Goal: Find specific page/section: Find specific page/section

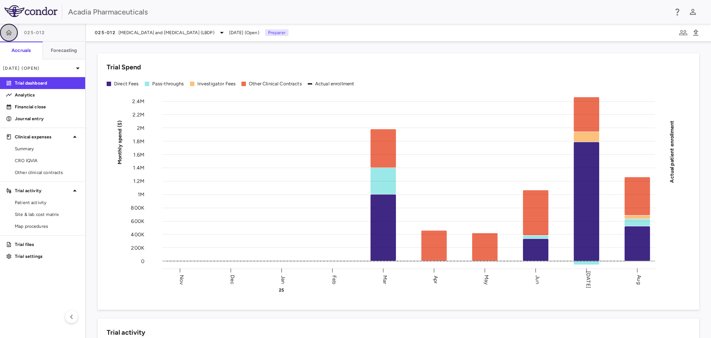
click at [15, 32] on button "button" at bounding box center [9, 33] width 18 height 18
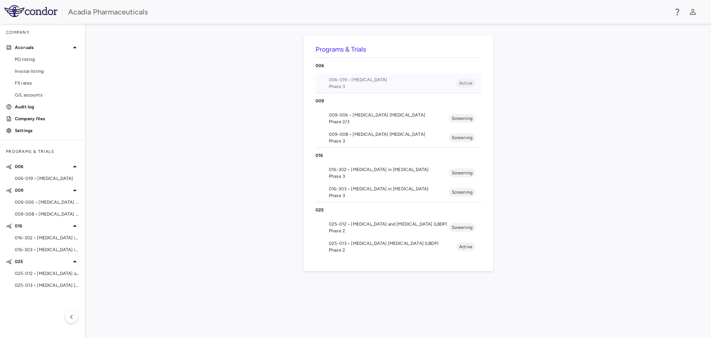
click at [388, 76] on span "006-019 • [MEDICAL_DATA]" at bounding box center [392, 79] width 127 height 7
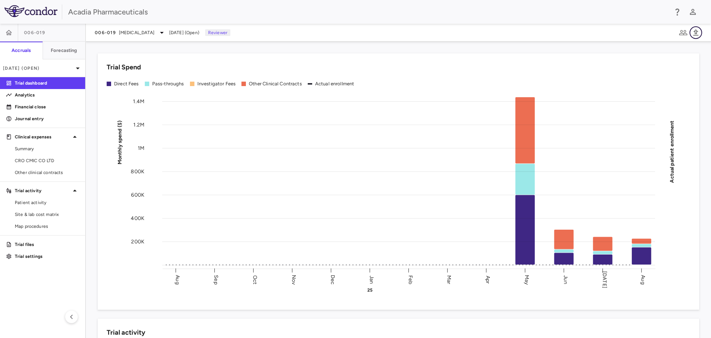
click at [698, 33] on icon "button" at bounding box center [696, 32] width 9 height 9
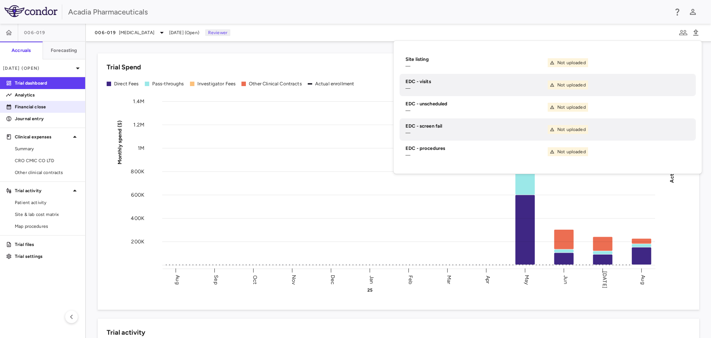
click at [29, 106] on p "Financial close" at bounding box center [47, 106] width 64 height 7
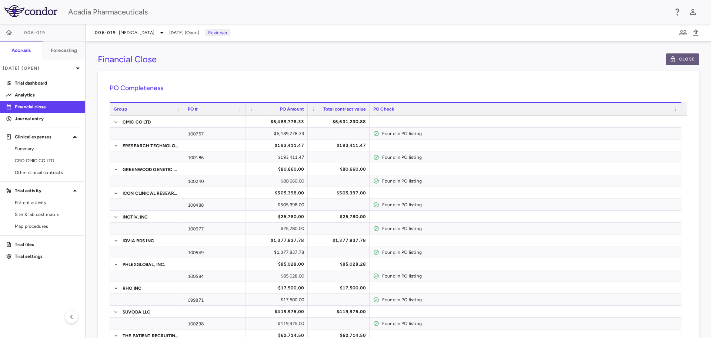
click at [668, 63] on button "Close" at bounding box center [682, 59] width 33 height 12
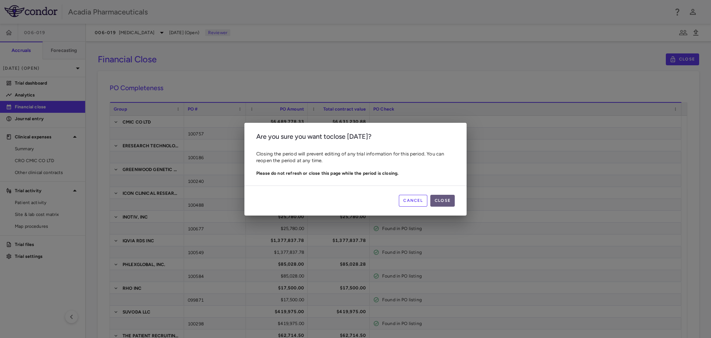
click at [444, 203] on button "Close" at bounding box center [443, 201] width 24 height 12
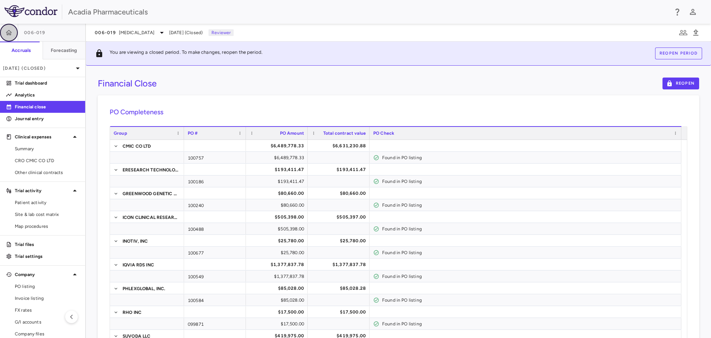
click at [7, 33] on icon "button" at bounding box center [9, 32] width 6 height 5
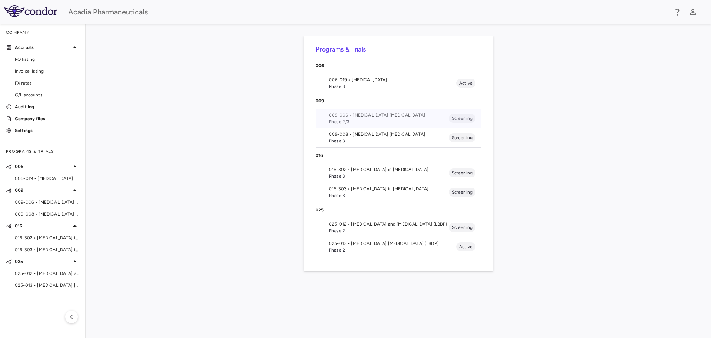
drag, startPoint x: 449, startPoint y: 115, endPoint x: 397, endPoint y: 142, distance: 59.0
click at [434, 140] on ul "009-006 • [MEDICAL_DATA] [MEDICAL_DATA] Phase 2/3 Screening 009-008 • [MEDICAL_…" at bounding box center [399, 128] width 166 height 39
click at [357, 227] on span "Phase 2" at bounding box center [389, 230] width 120 height 7
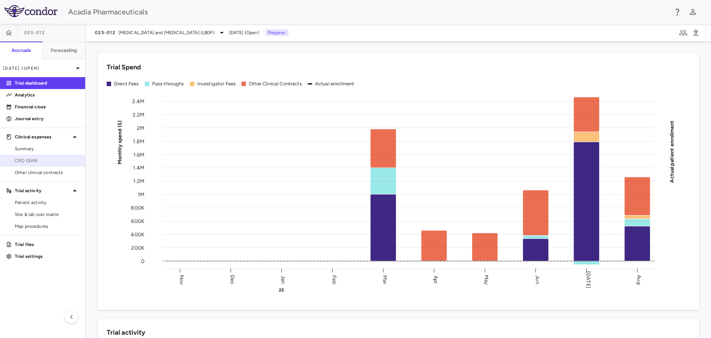
drag, startPoint x: 35, startPoint y: 159, endPoint x: 52, endPoint y: 157, distance: 17.5
click at [34, 159] on span "CRO IQVIA" at bounding box center [47, 160] width 64 height 7
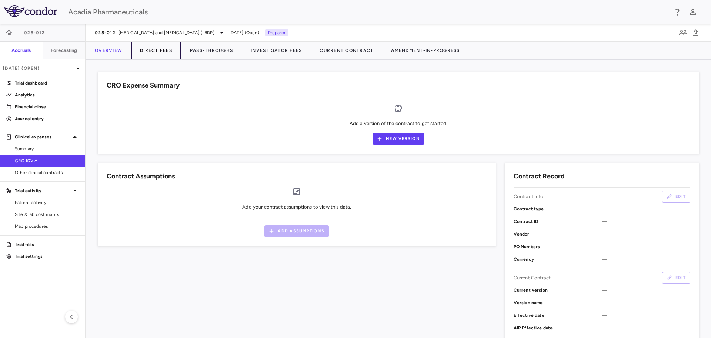
click at [155, 44] on button "Direct Fees" at bounding box center [156, 50] width 50 height 18
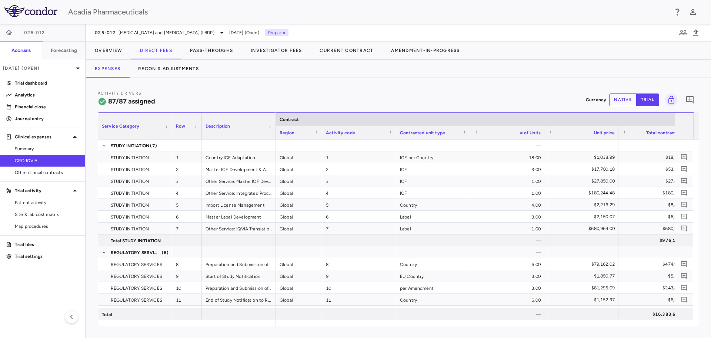
drag, startPoint x: 349, startPoint y: 133, endPoint x: 320, endPoint y: 141, distance: 30.3
click at [320, 139] on div at bounding box center [321, 132] width 3 height 13
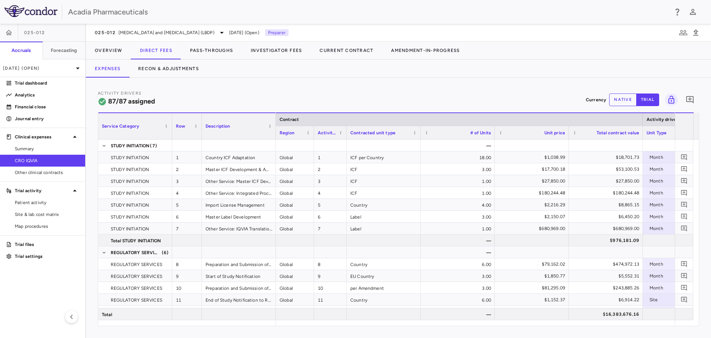
drag, startPoint x: 388, startPoint y: 135, endPoint x: 346, endPoint y: 141, distance: 41.9
click at [346, 141] on div "Service Category Row Description Contract Activity driver assignments 1" at bounding box center [398, 218] width 601 height 213
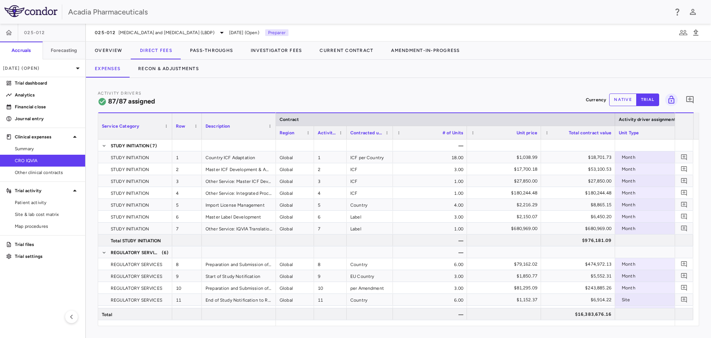
drag, startPoint x: 420, startPoint y: 136, endPoint x: 392, endPoint y: 141, distance: 28.3
click at [392, 141] on div "Service Category Row Description Contract Activity driver assignments 1" at bounding box center [398, 218] width 601 height 213
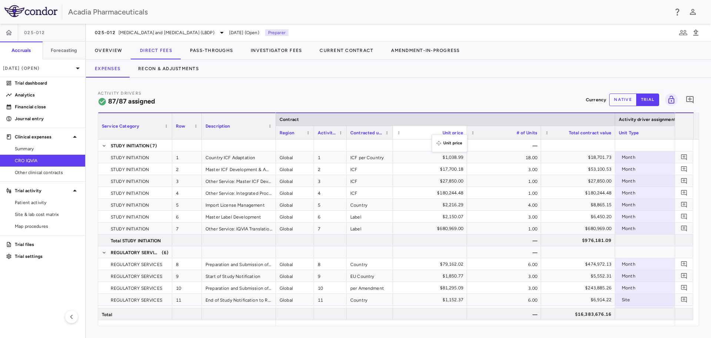
drag, startPoint x: 467, startPoint y: 136, endPoint x: 440, endPoint y: 138, distance: 27.5
drag, startPoint x: 489, startPoint y: 133, endPoint x: 439, endPoint y: 139, distance: 49.9
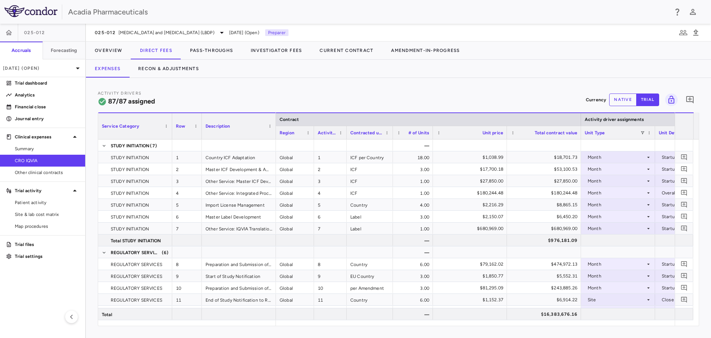
drag, startPoint x: 465, startPoint y: 137, endPoint x: 426, endPoint y: 139, distance: 39.0
click at [426, 139] on div "Service Category Row Description Contract Activity driver assignments 1" at bounding box center [398, 218] width 601 height 213
click at [502, 138] on div "Total contract value" at bounding box center [539, 132] width 74 height 13
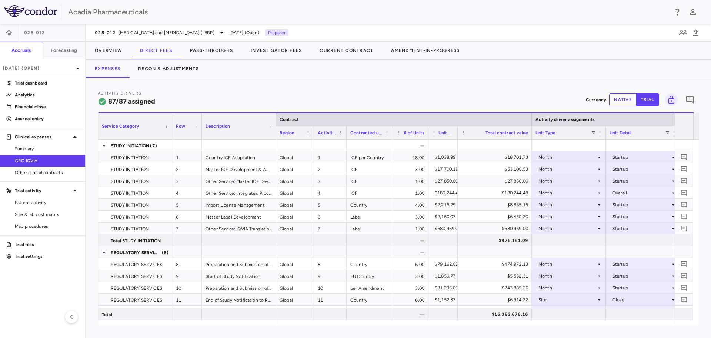
drag, startPoint x: 501, startPoint y: 136, endPoint x: 457, endPoint y: 138, distance: 44.5
click at [457, 138] on div at bounding box center [457, 132] width 3 height 13
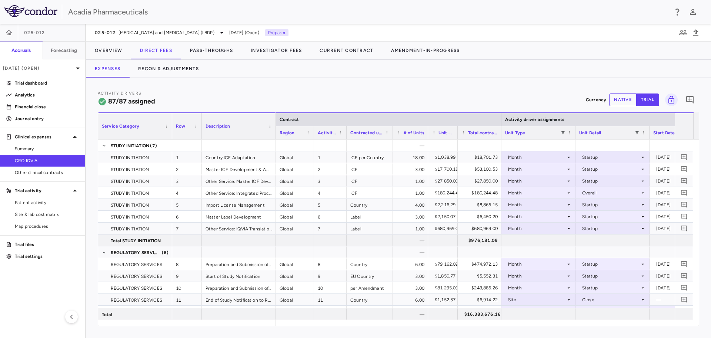
drag, startPoint x: 531, startPoint y: 135, endPoint x: 501, endPoint y: 138, distance: 30.5
click at [501, 138] on div at bounding box center [501, 132] width 3 height 13
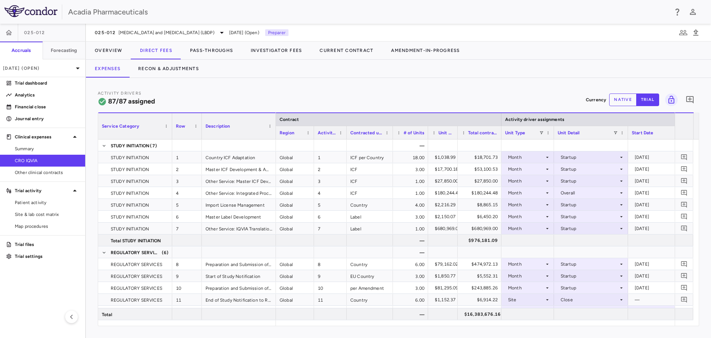
drag, startPoint x: 575, startPoint y: 136, endPoint x: 549, endPoint y: 140, distance: 25.8
click at [549, 140] on div "Service Category Row Description Contract Activity driver assignments 1" at bounding box center [398, 218] width 601 height 213
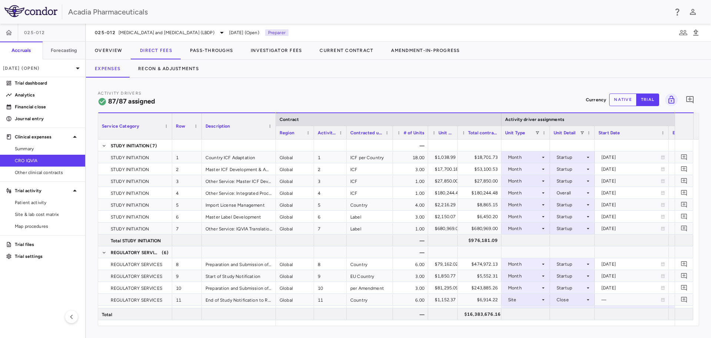
drag, startPoint x: 624, startPoint y: 136, endPoint x: 595, endPoint y: 142, distance: 29.9
click at [595, 142] on div "Service Category Row Description Contract Activity driver assignments 1" at bounding box center [398, 218] width 601 height 213
drag, startPoint x: 668, startPoint y: 136, endPoint x: 644, endPoint y: 138, distance: 24.2
click at [644, 138] on div at bounding box center [644, 132] width 3 height 13
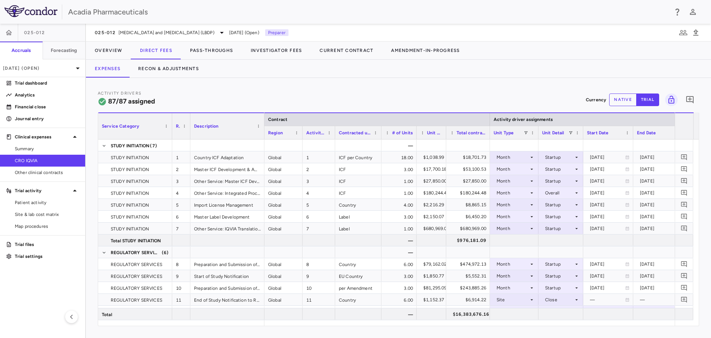
drag, startPoint x: 202, startPoint y: 137, endPoint x: 190, endPoint y: 134, distance: 11.8
click at [190, 134] on div at bounding box center [190, 126] width 3 height 26
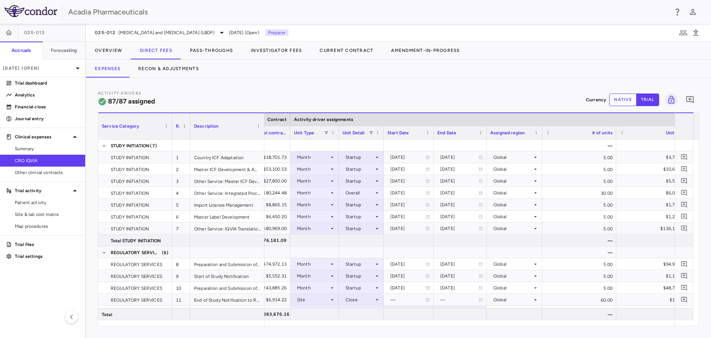
drag, startPoint x: 507, startPoint y: 136, endPoint x: 486, endPoint y: 133, distance: 21.4
click at [486, 133] on div at bounding box center [486, 132] width 3 height 13
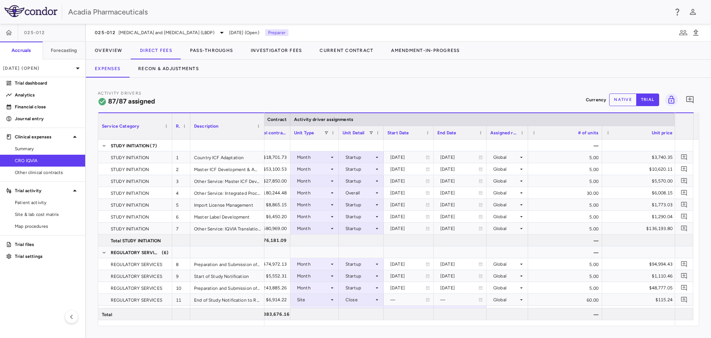
drag, startPoint x: 541, startPoint y: 136, endPoint x: 525, endPoint y: 137, distance: 15.2
click at [527, 137] on div at bounding box center [528, 132] width 3 height 13
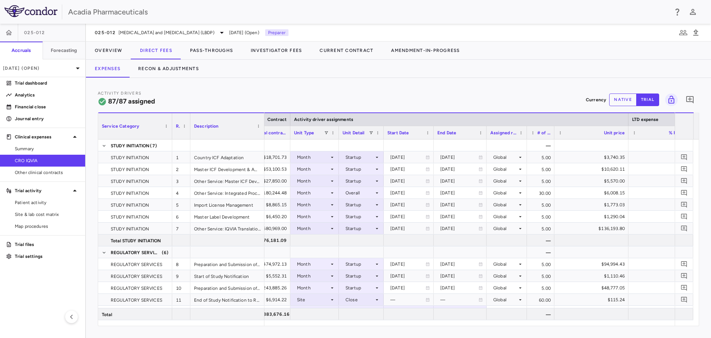
drag, startPoint x: 601, startPoint y: 137, endPoint x: 554, endPoint y: 143, distance: 47.1
click at [554, 143] on div "Service Category Row Description Contract Activity driver assignments 1" at bounding box center [398, 218] width 601 height 213
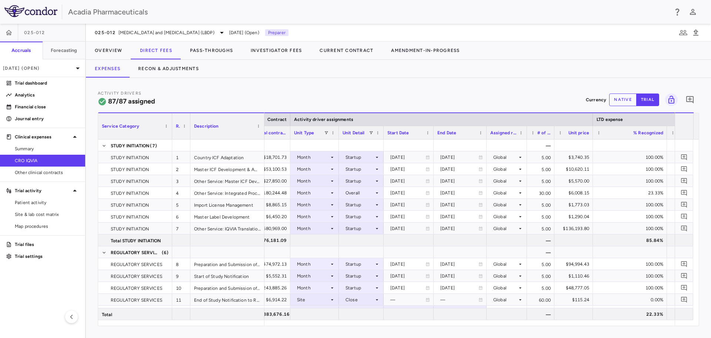
drag, startPoint x: 628, startPoint y: 137, endPoint x: 592, endPoint y: 142, distance: 35.9
click at [592, 142] on div "Service Category Row Description Contract Activity driver assignments 1" at bounding box center [398, 218] width 601 height 213
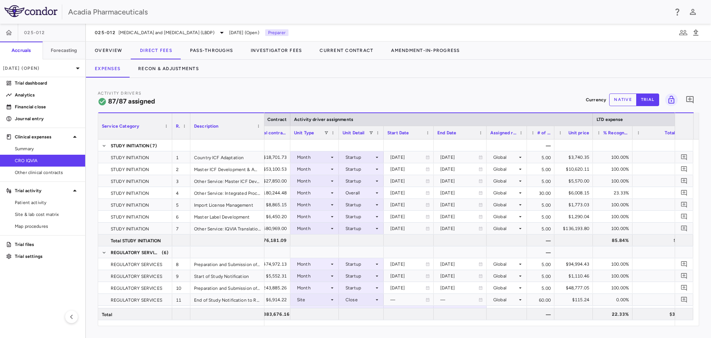
drag, startPoint x: 666, startPoint y: 137, endPoint x: 632, endPoint y: 142, distance: 34.8
click at [632, 142] on div "Service Category Row Description Contract Activity driver assignments 1" at bounding box center [398, 218] width 601 height 213
click at [371, 131] on span at bounding box center [371, 132] width 4 height 4
drag, startPoint x: 386, startPoint y: 158, endPoint x: 388, endPoint y: 164, distance: 6.1
click at [386, 158] on div "(Select All)" at bounding box center [409, 159] width 61 height 5
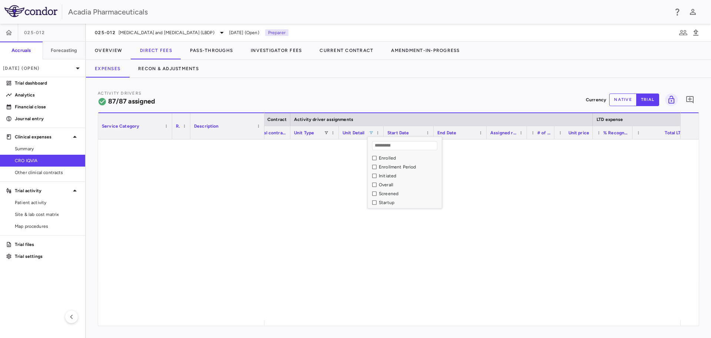
click at [389, 204] on div "Startup" at bounding box center [409, 202] width 61 height 5
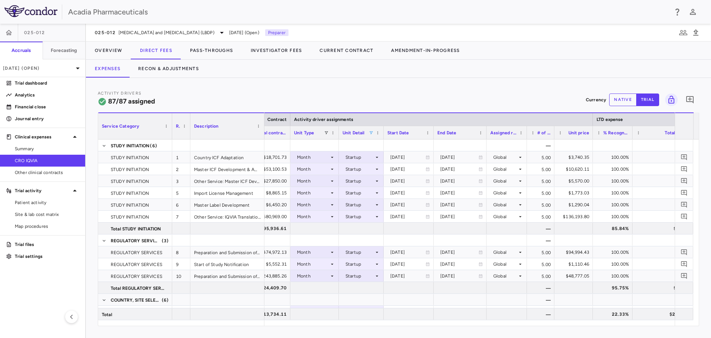
click at [456, 100] on div "Activity Drivers 87/87 assigned Currency native trial 0" at bounding box center [399, 100] width 602 height 20
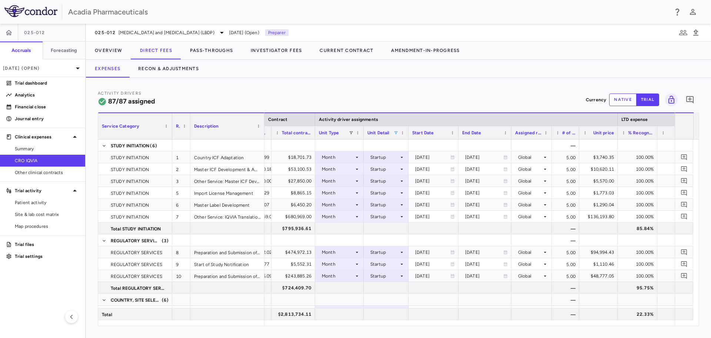
scroll to position [0, 168]
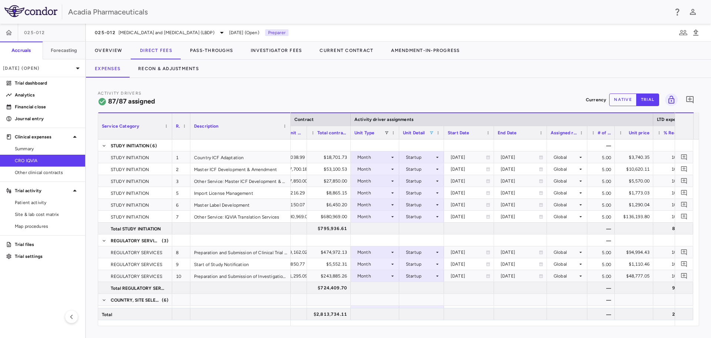
drag, startPoint x: 264, startPoint y: 136, endPoint x: 290, endPoint y: 137, distance: 26.3
click at [290, 137] on div at bounding box center [290, 126] width 3 height 26
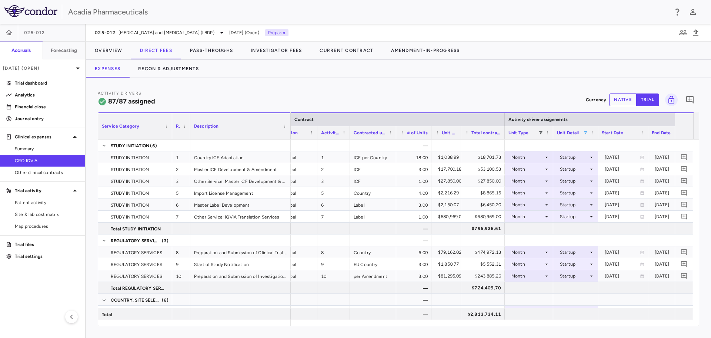
scroll to position [0, 14]
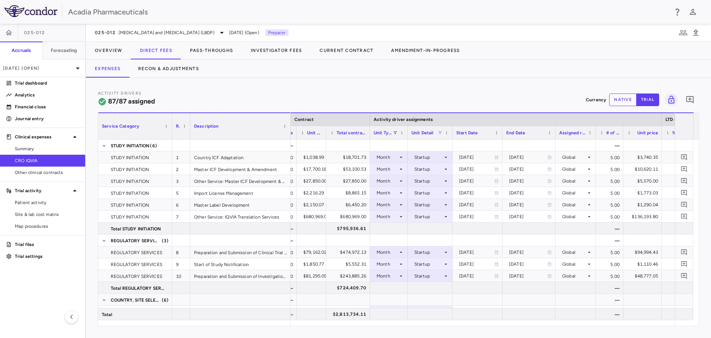
drag, startPoint x: 418, startPoint y: 137, endPoint x: 406, endPoint y: 137, distance: 11.5
click at [406, 137] on div at bounding box center [407, 132] width 3 height 13
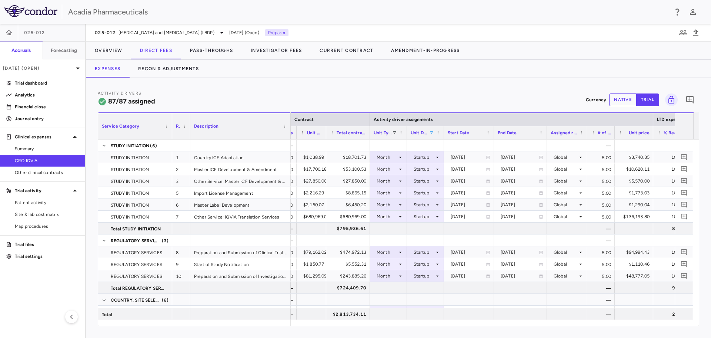
drag, startPoint x: 448, startPoint y: 136, endPoint x: 444, endPoint y: 136, distance: 4.8
click at [444, 136] on div at bounding box center [443, 132] width 3 height 13
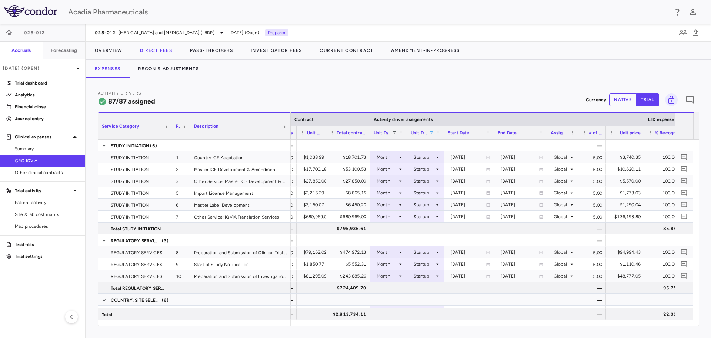
drag, startPoint x: 587, startPoint y: 137, endPoint x: 578, endPoint y: 135, distance: 9.2
click at [578, 135] on div at bounding box center [578, 132] width 3 height 13
click at [404, 135] on div at bounding box center [404, 132] width 3 height 13
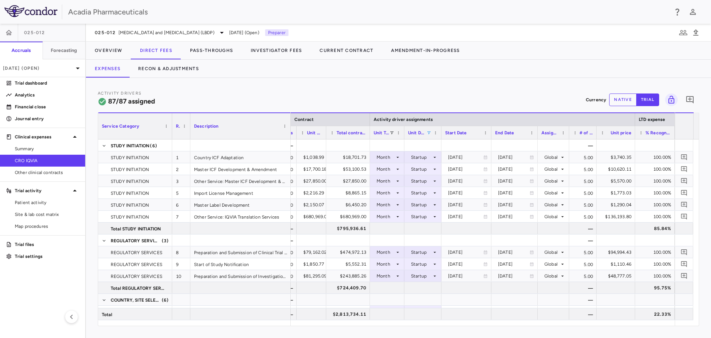
drag, startPoint x: 543, startPoint y: 137, endPoint x: 537, endPoint y: 137, distance: 6.7
click at [537, 137] on div at bounding box center [537, 132] width 3 height 13
drag, startPoint x: 491, startPoint y: 138, endPoint x: 486, endPoint y: 138, distance: 4.8
click at [486, 138] on div at bounding box center [486, 132] width 3 height 13
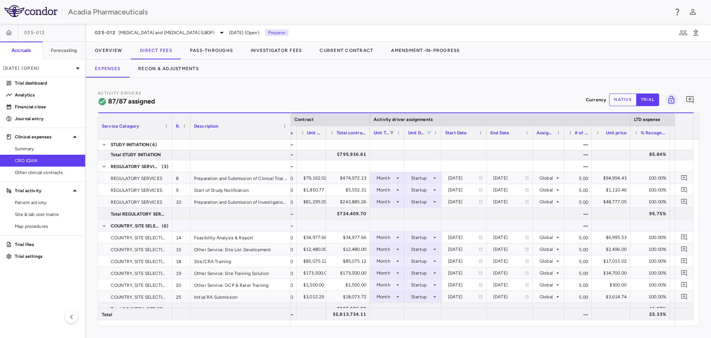
scroll to position [148, 0]
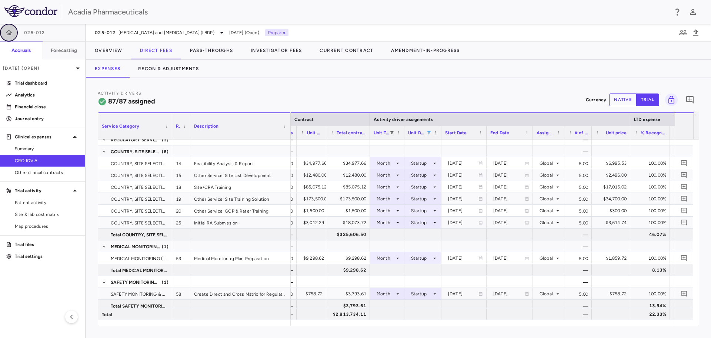
click at [14, 35] on button "button" at bounding box center [9, 33] width 18 height 18
